Goal: Task Accomplishment & Management: Complete application form

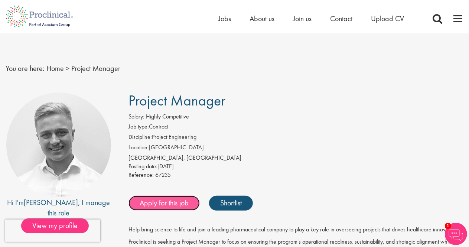
click at [171, 204] on link "Apply for this job" at bounding box center [163, 203] width 71 height 15
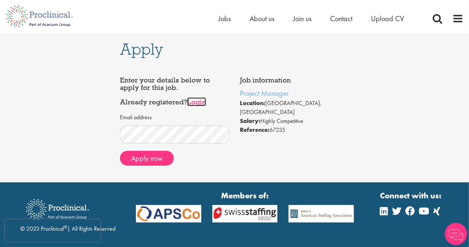
click at [204, 103] on link "Login" at bounding box center [196, 101] width 19 height 9
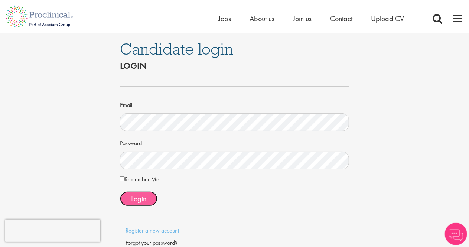
click at [134, 195] on span "Login" at bounding box center [138, 199] width 15 height 10
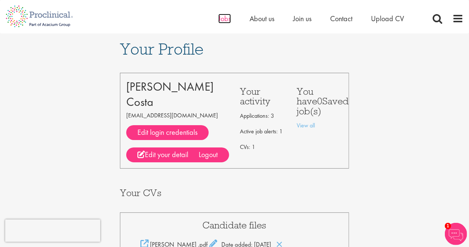
click at [225, 17] on span "Jobs" at bounding box center [224, 19] width 13 height 10
